Goal: Information Seeking & Learning: Learn about a topic

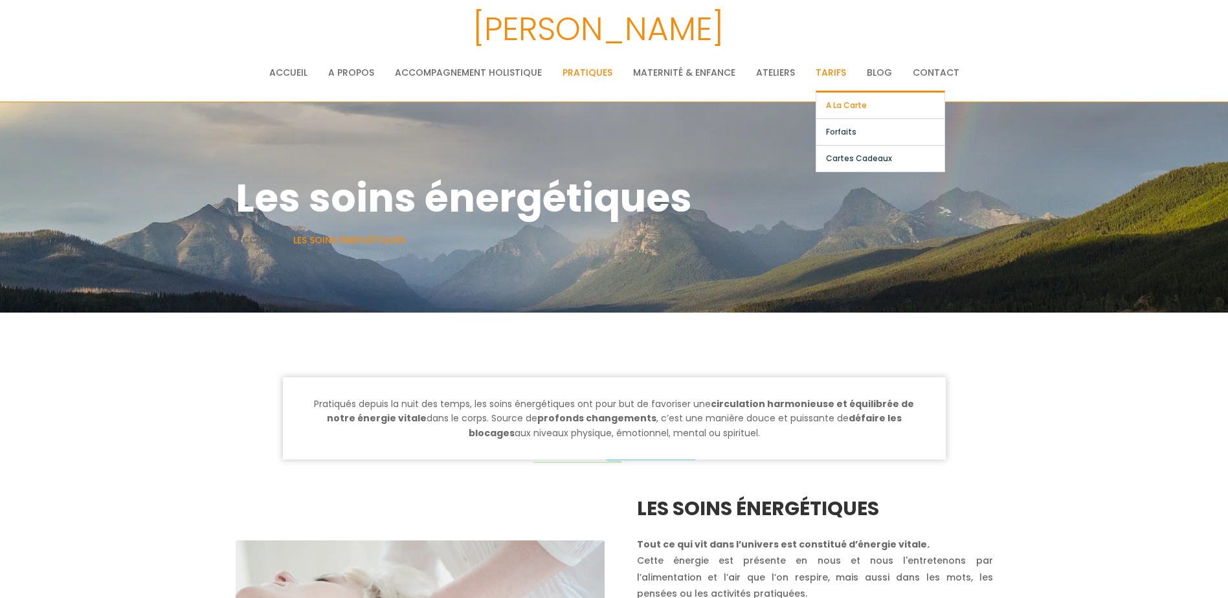
click at [837, 105] on link "A la carte" at bounding box center [880, 106] width 128 height 26
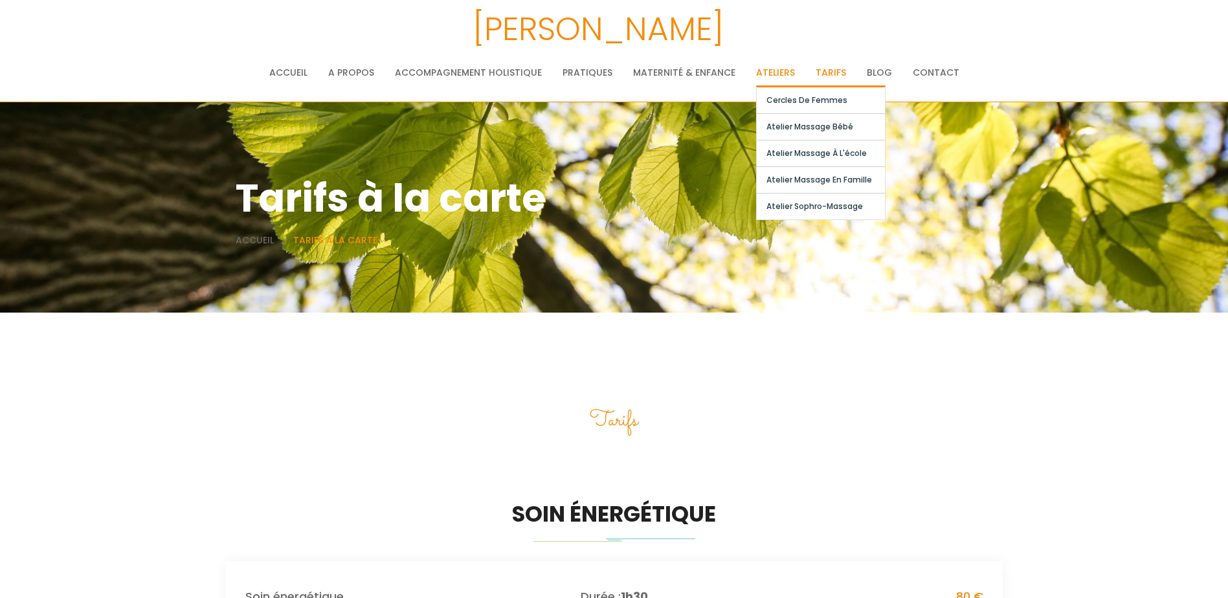
click at [765, 69] on link "Ateliers" at bounding box center [775, 73] width 39 height 26
click at [807, 98] on link "Cercles de femmes" at bounding box center [821, 100] width 128 height 26
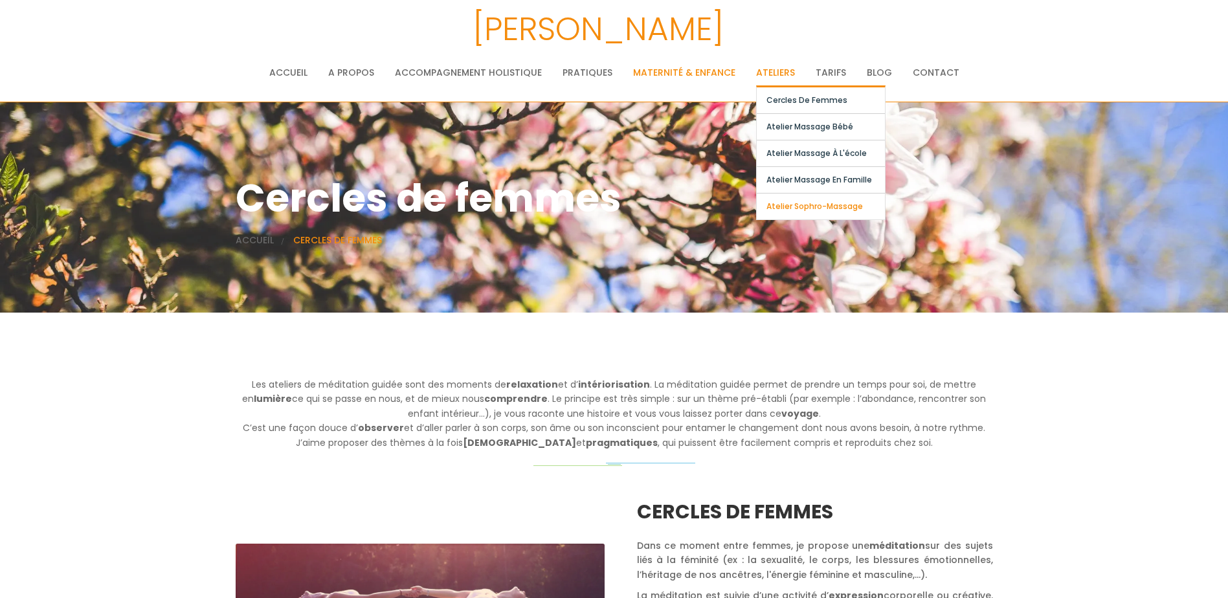
click at [810, 206] on link "Atelier Sophro-Massage" at bounding box center [821, 207] width 128 height 26
